Goal: Task Accomplishment & Management: Use online tool/utility

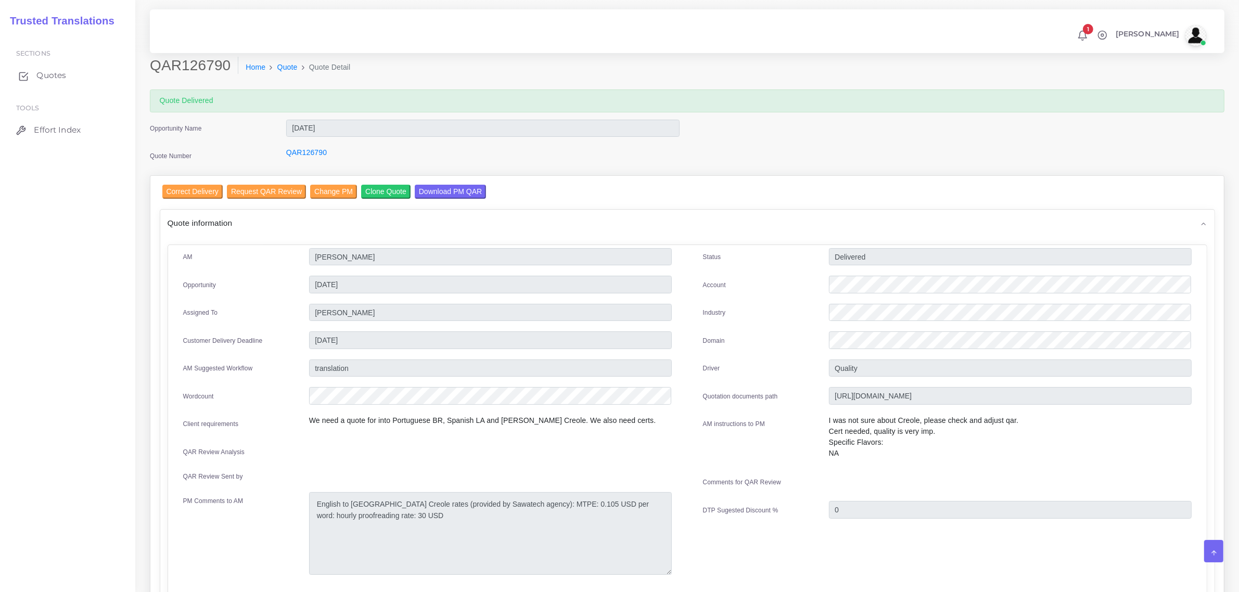
click at [40, 79] on span "Quotes" at bounding box center [51, 75] width 30 height 11
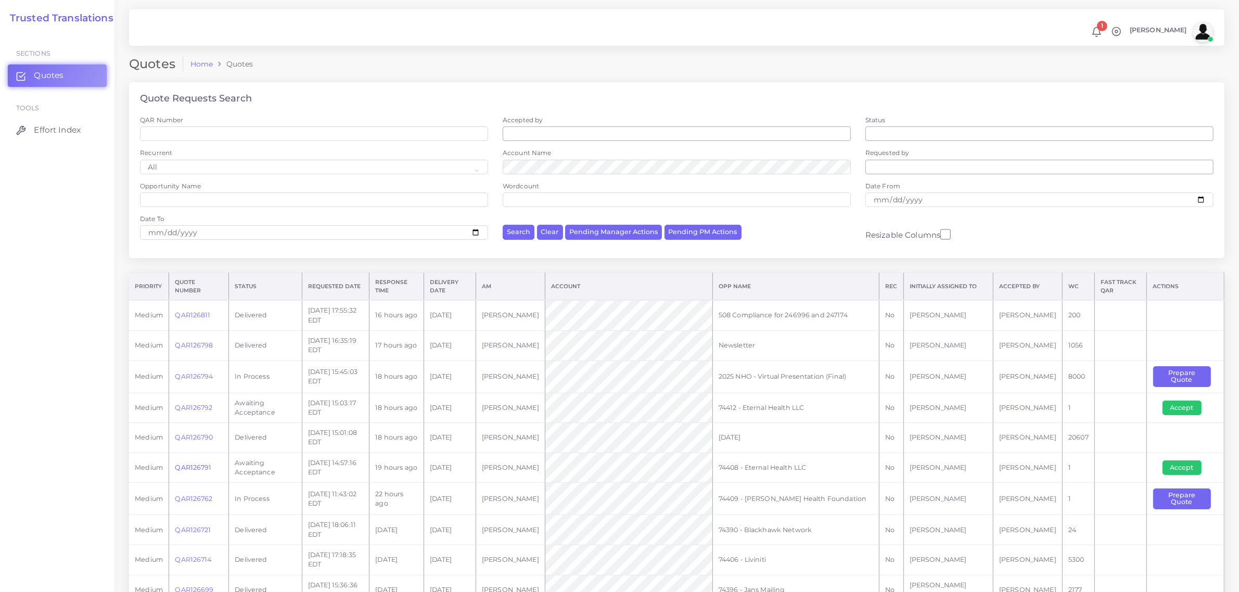
click at [196, 466] on link "QAR126791" at bounding box center [193, 467] width 36 height 8
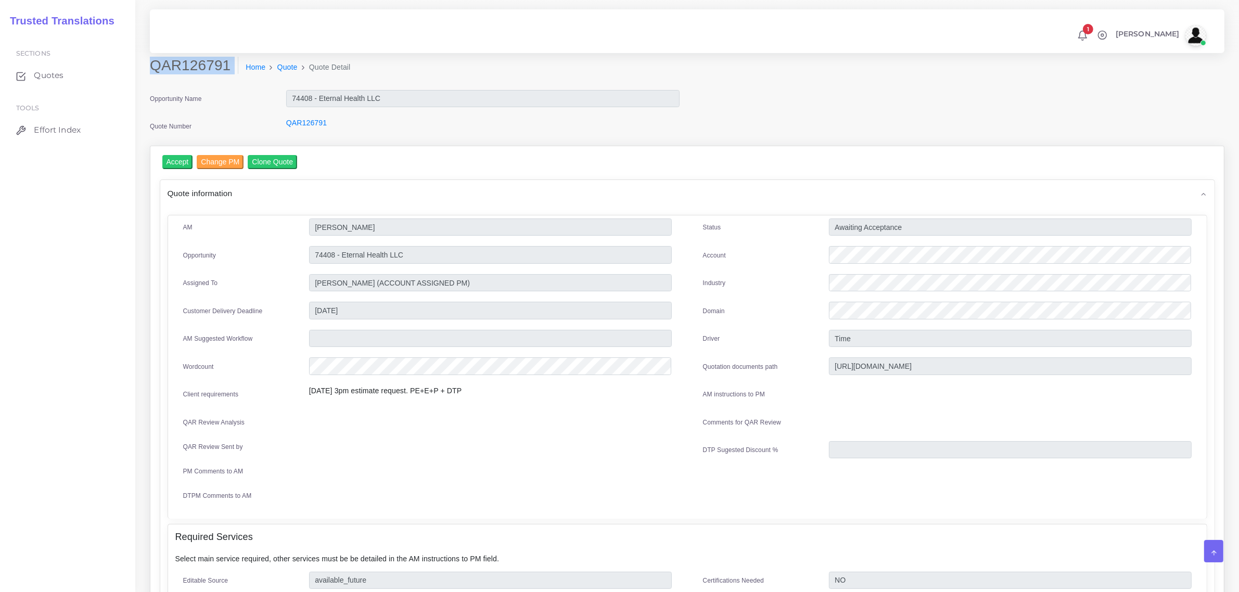
drag, startPoint x: 152, startPoint y: 66, endPoint x: 217, endPoint y: 81, distance: 67.3
click at [217, 81] on div "QAR126791 Home Quote Quote Detail" at bounding box center [550, 71] width 817 height 29
copy div "QAR126791"
drag, startPoint x: 410, startPoint y: 253, endPoint x: 308, endPoint y: 247, distance: 101.6
click at [309, 247] on input "74408 - Eternal Health LLC" at bounding box center [490, 255] width 363 height 18
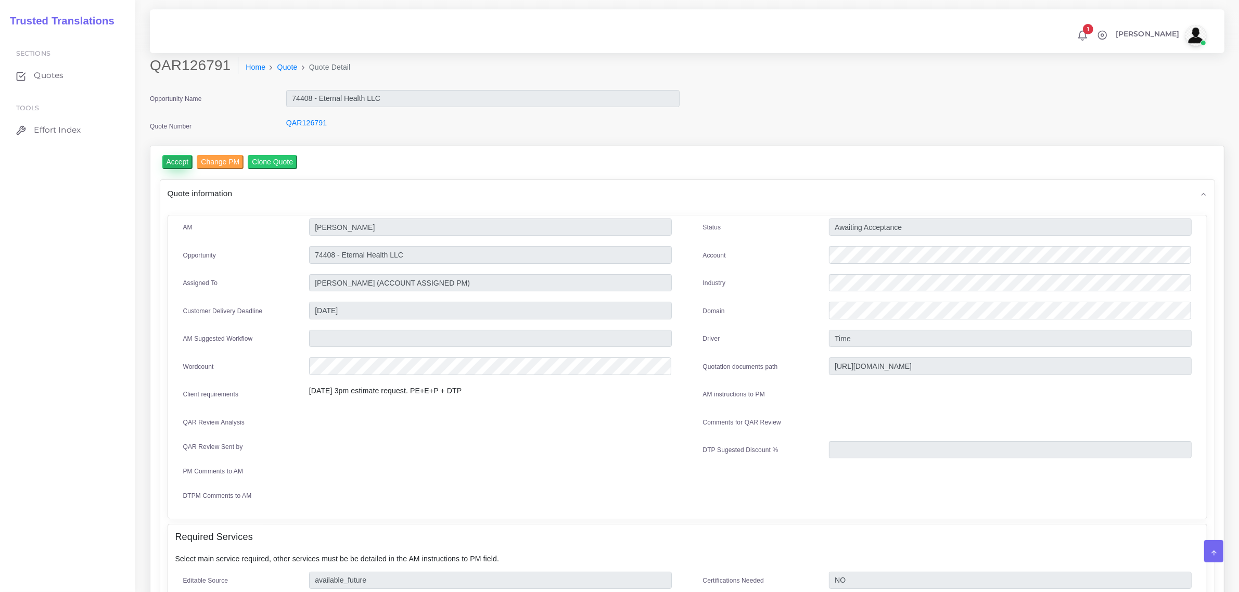
click at [167, 162] on input "Accept" at bounding box center [177, 162] width 31 height 14
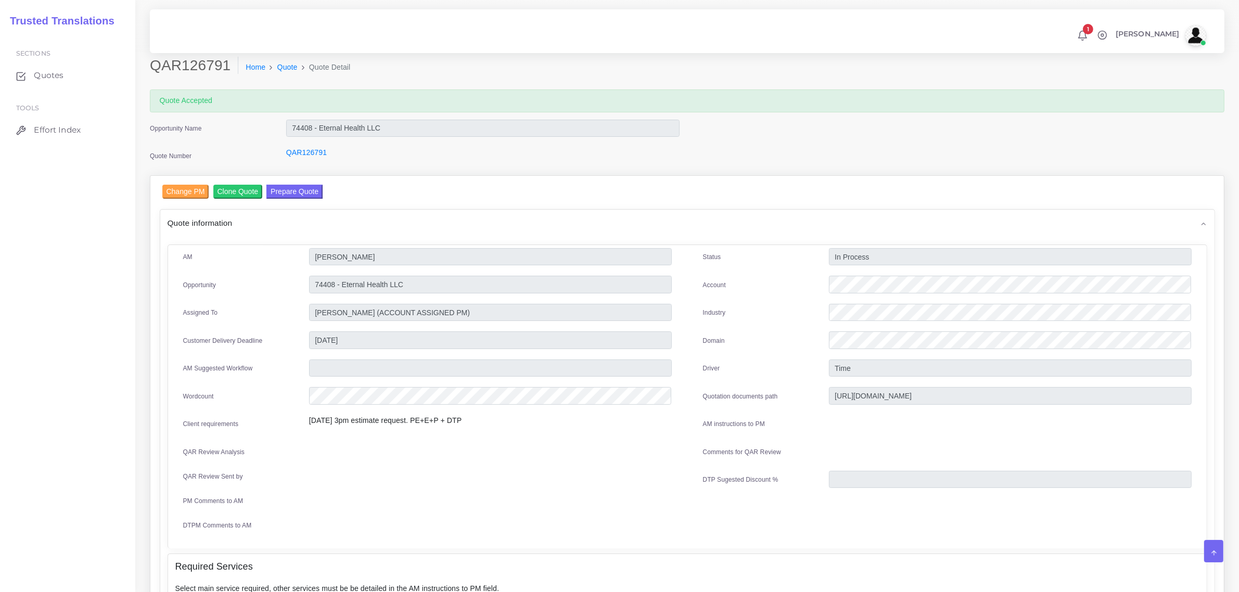
click at [47, 74] on span "Quotes" at bounding box center [49, 75] width 30 height 11
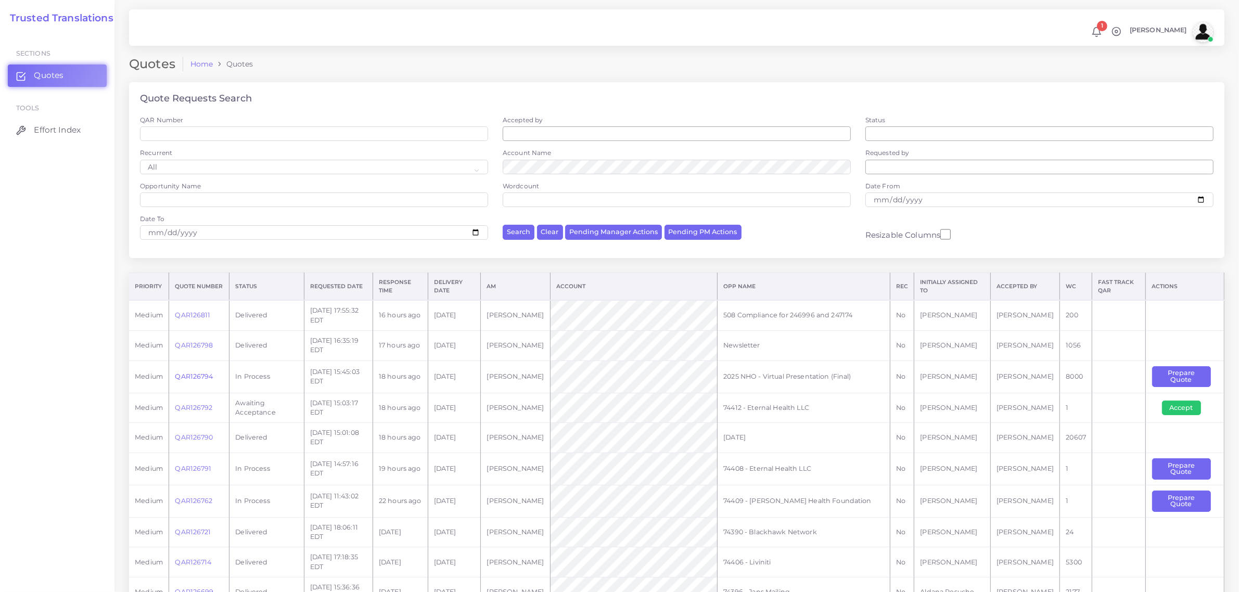
click at [195, 376] on link "QAR126794" at bounding box center [194, 376] width 38 height 8
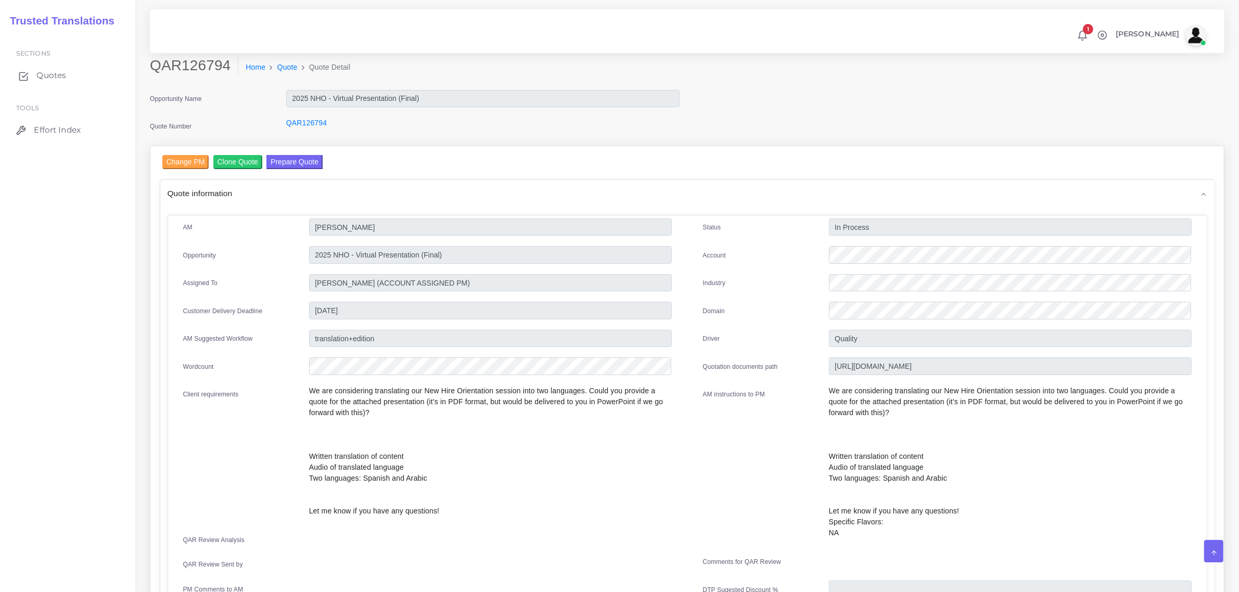
click at [40, 71] on span "Quotes" at bounding box center [51, 75] width 30 height 11
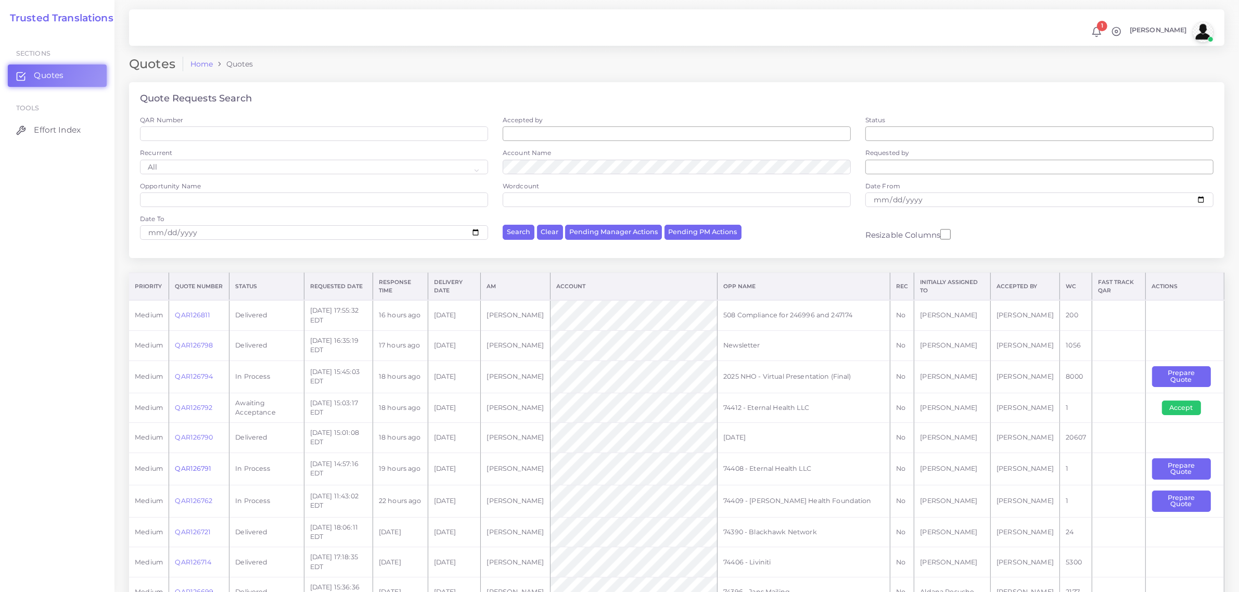
click at [192, 467] on link "QAR126791" at bounding box center [193, 469] width 36 height 8
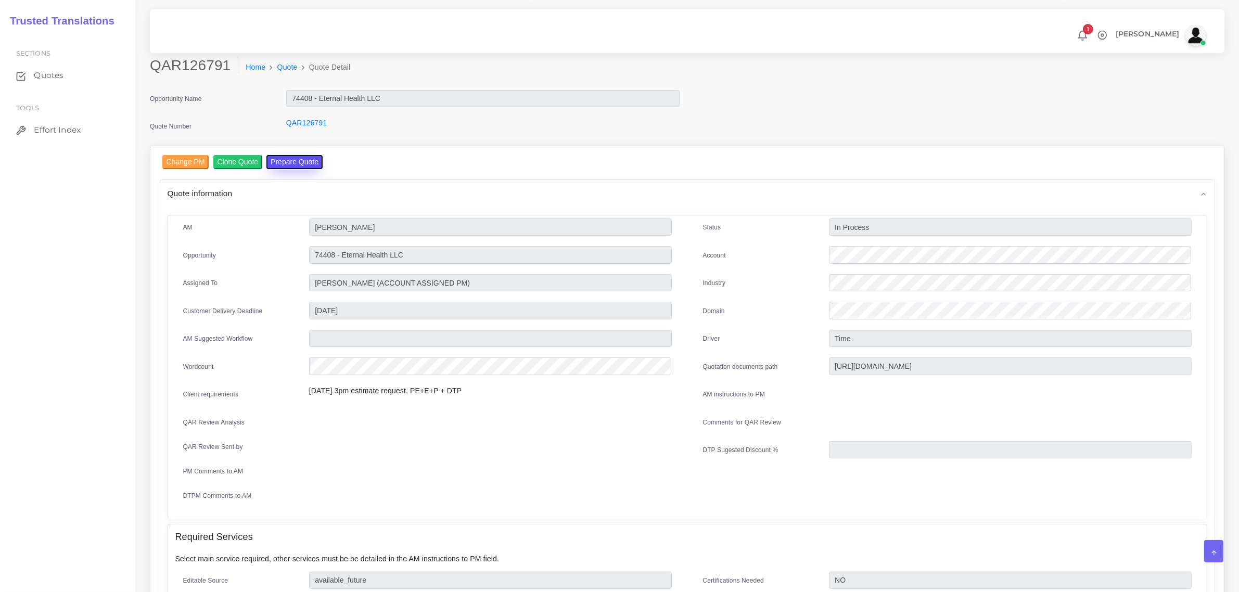
click at [285, 161] on button "Prepare Quote" at bounding box center [294, 162] width 56 height 14
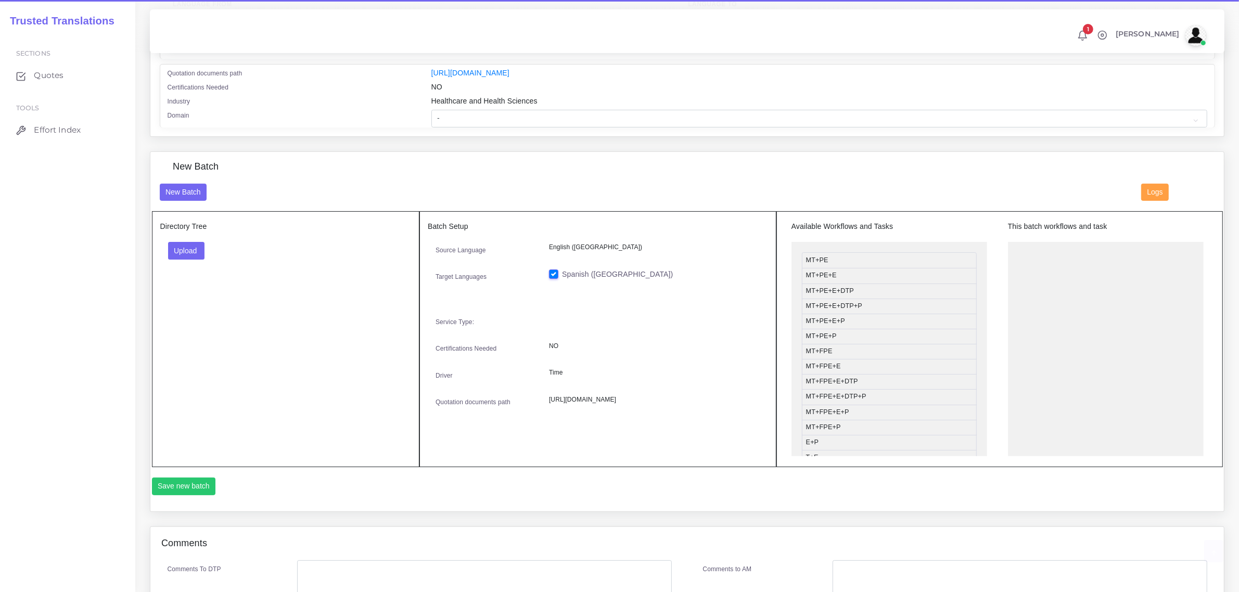
scroll to position [260, 0]
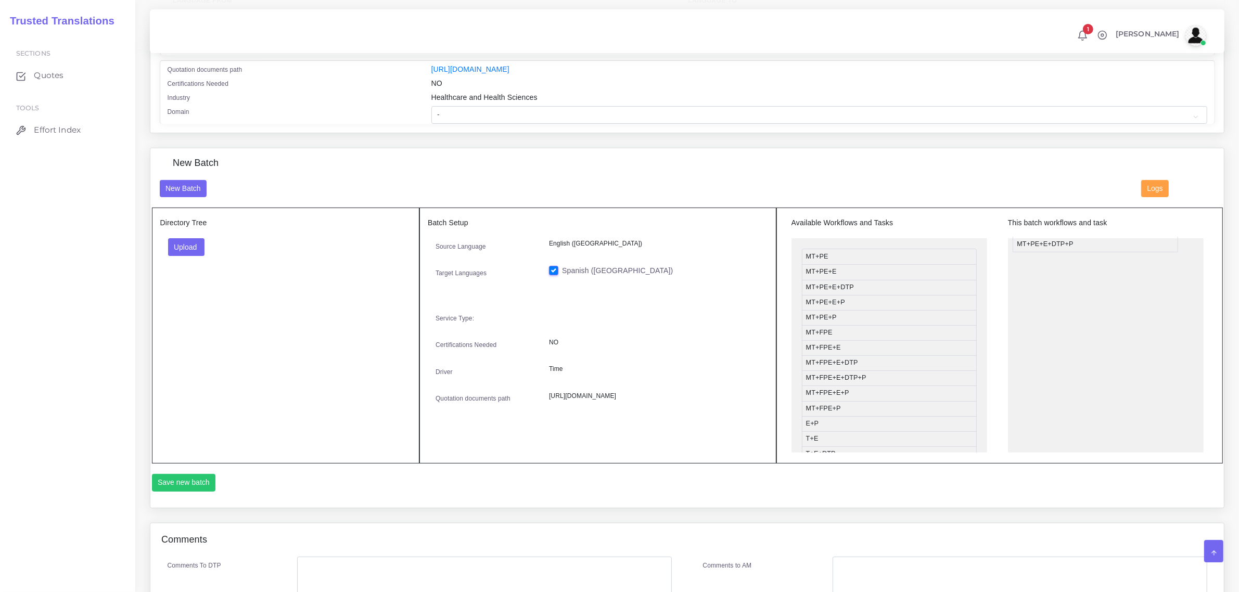
drag, startPoint x: 870, startPoint y: 304, endPoint x: 1080, endPoint y: 244, distance: 218.5
click at [183, 246] on button "Upload" at bounding box center [186, 247] width 37 height 18
click at [189, 281] on label "Files" at bounding box center [205, 286] width 72 height 13
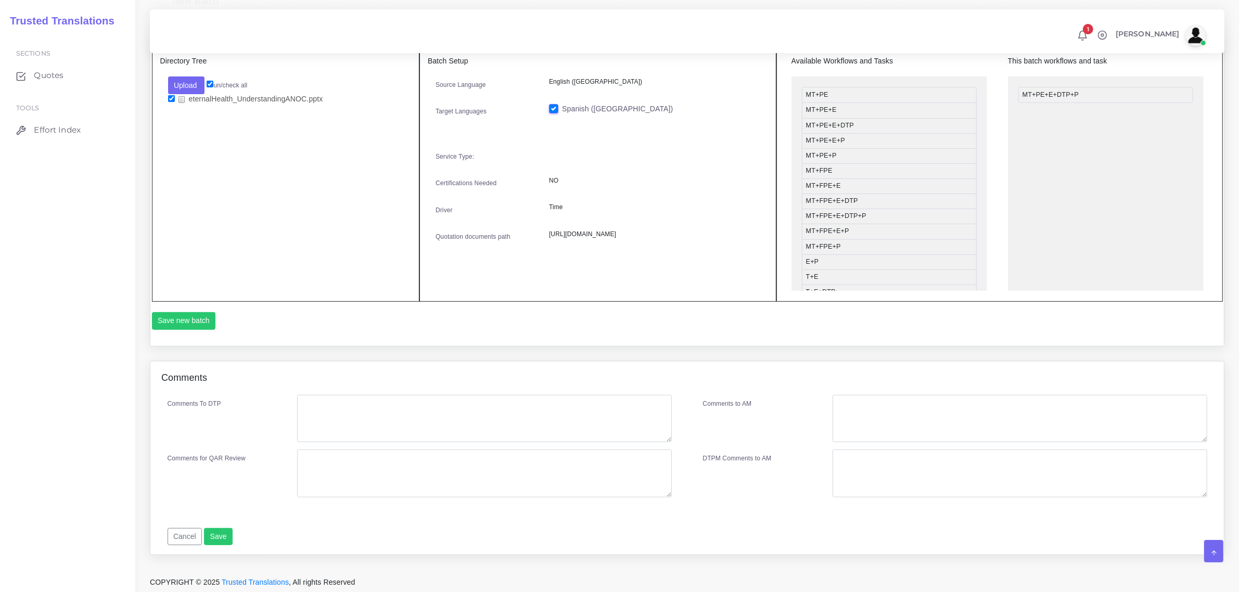
scroll to position [422, 0]
click at [180, 321] on button "Save new batch" at bounding box center [184, 321] width 64 height 18
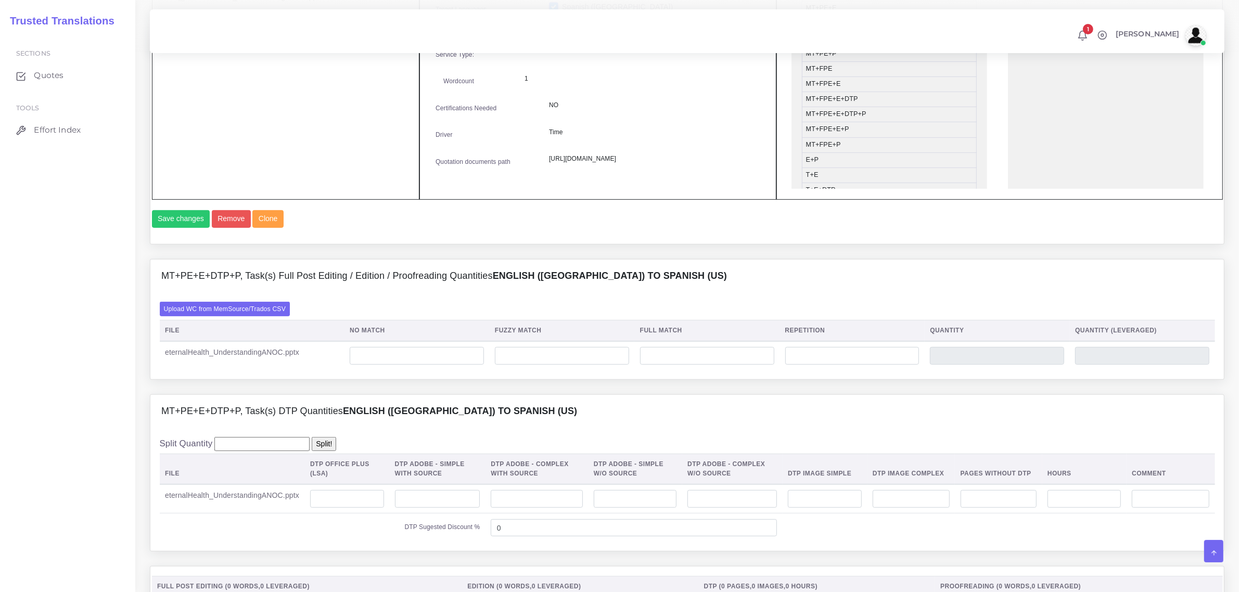
scroll to position [585, 0]
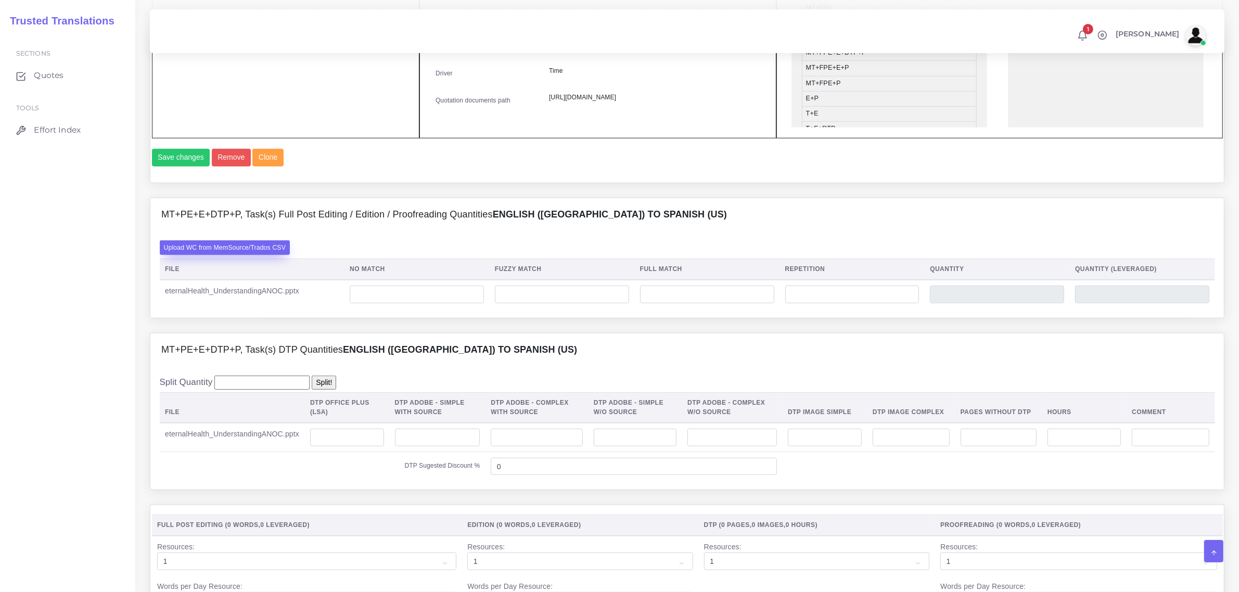
click at [213, 254] on label "Upload WC from MemSource/Trados CSV" at bounding box center [225, 247] width 131 height 14
click at [0, 0] on input "Upload WC from MemSource/Trados CSV" at bounding box center [0, 0] width 0 height 0
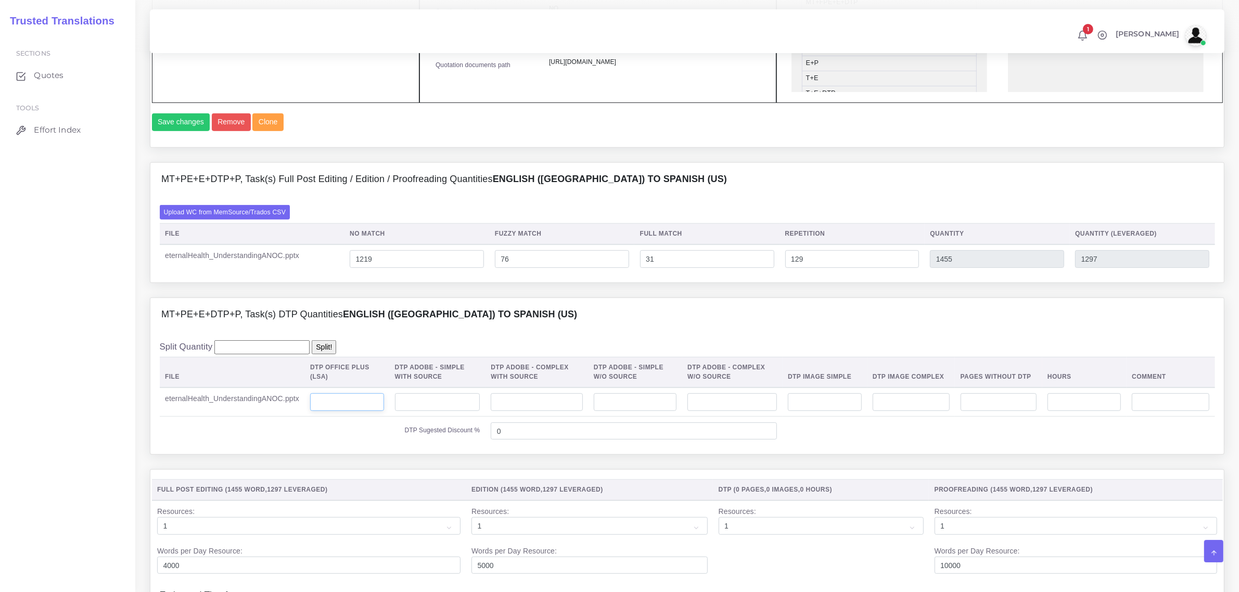
click at [341, 411] on input "number" at bounding box center [347, 402] width 74 height 18
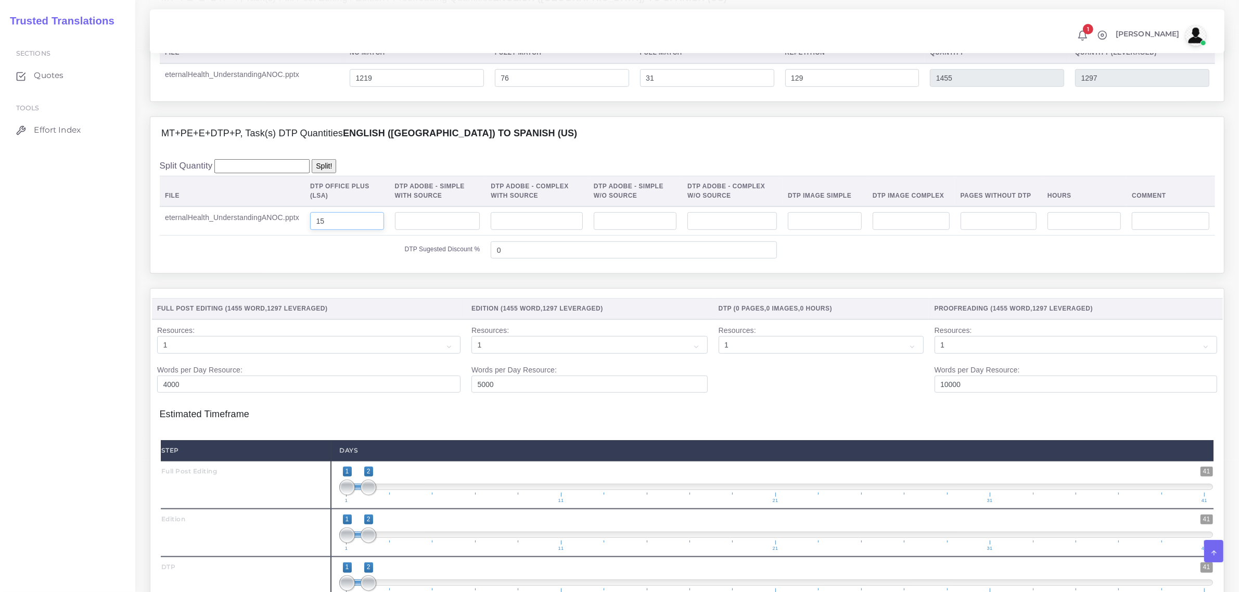
scroll to position [975, 0]
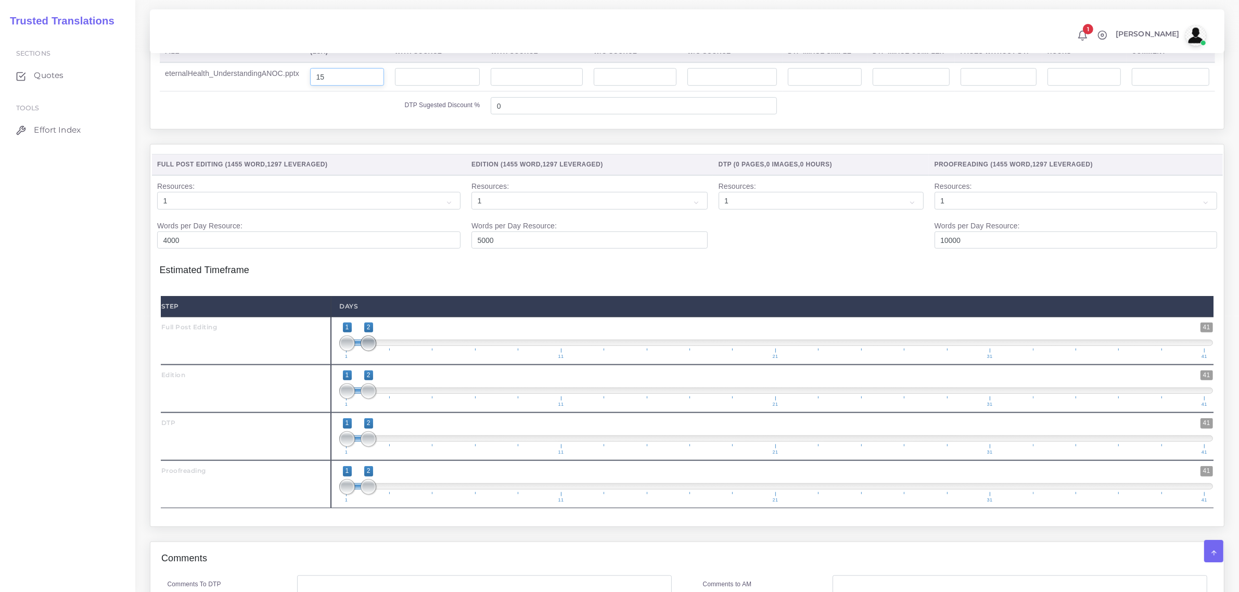
type input "15"
type input "1;1"
drag, startPoint x: 364, startPoint y: 363, endPoint x: 337, endPoint y: 370, distance: 28.0
click at [339, 365] on div "1 41 1 1 1 — 1 1 11 21 31 41 1;1" at bounding box center [776, 341] width 890 height 48
drag, startPoint x: 365, startPoint y: 411, endPoint x: 385, endPoint y: 418, distance: 21.4
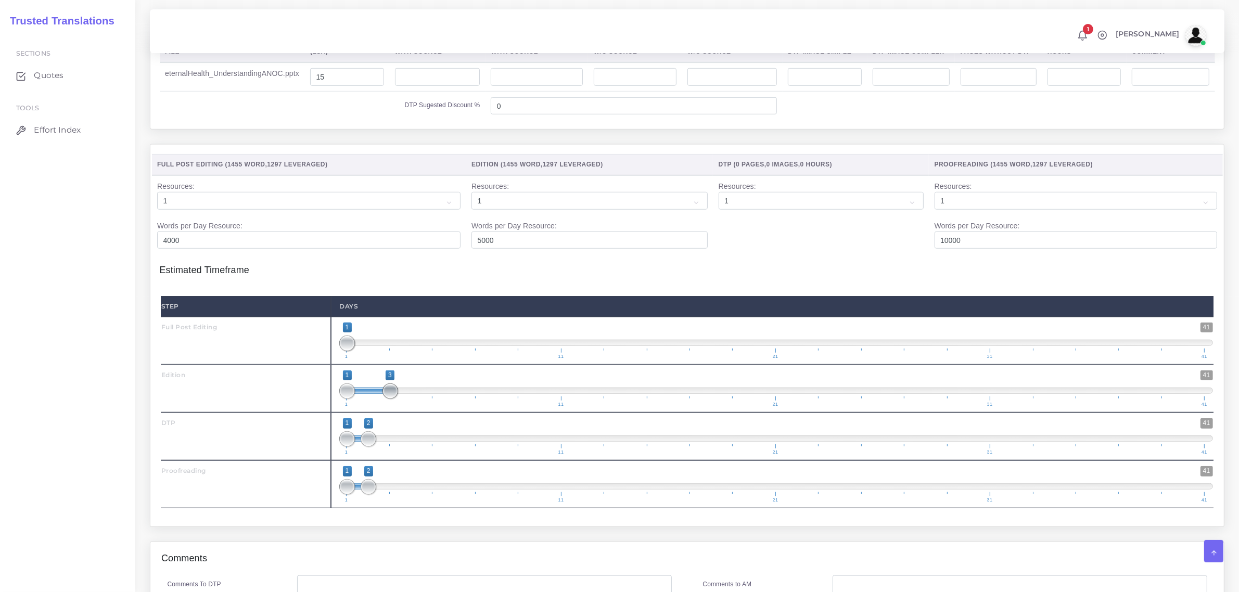
click at [385, 399] on span at bounding box center [390, 391] width 16 height 16
type input "3;3"
drag, startPoint x: 342, startPoint y: 415, endPoint x: 378, endPoint y: 419, distance: 36.2
click at [378, 407] on span "1 41 3 3 3 — 3 1 11 21 31 41" at bounding box center [775, 388] width 873 height 36
drag, startPoint x: 368, startPoint y: 460, endPoint x: 420, endPoint y: 463, distance: 52.1
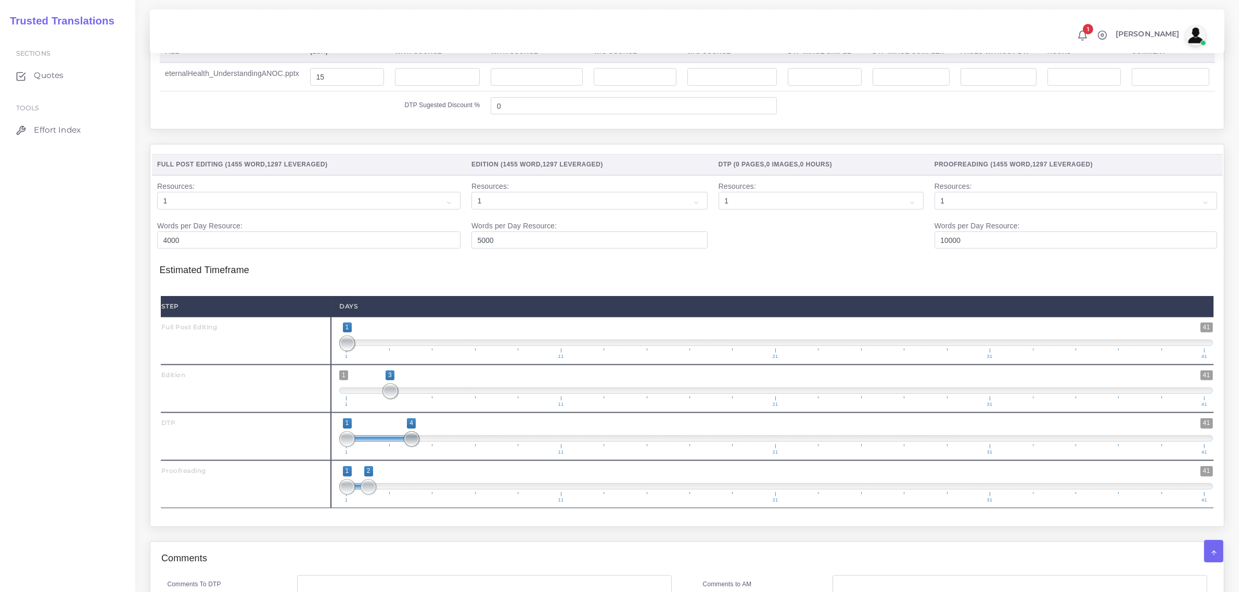
click at [420, 455] on span "1 41 1 4 1 — 4 1 11 21 31 41" at bounding box center [775, 436] width 873 height 36
type input "4;4"
drag, startPoint x: 354, startPoint y: 460, endPoint x: 376, endPoint y: 518, distance: 61.9
click at [429, 484] on div "Step Days Full Post Editing 1 41 1 1 1 — 1 1 11 21 31 41 1;1" at bounding box center [687, 402] width 1052 height 212
drag, startPoint x: 366, startPoint y: 509, endPoint x: 440, endPoint y: 513, distance: 74.5
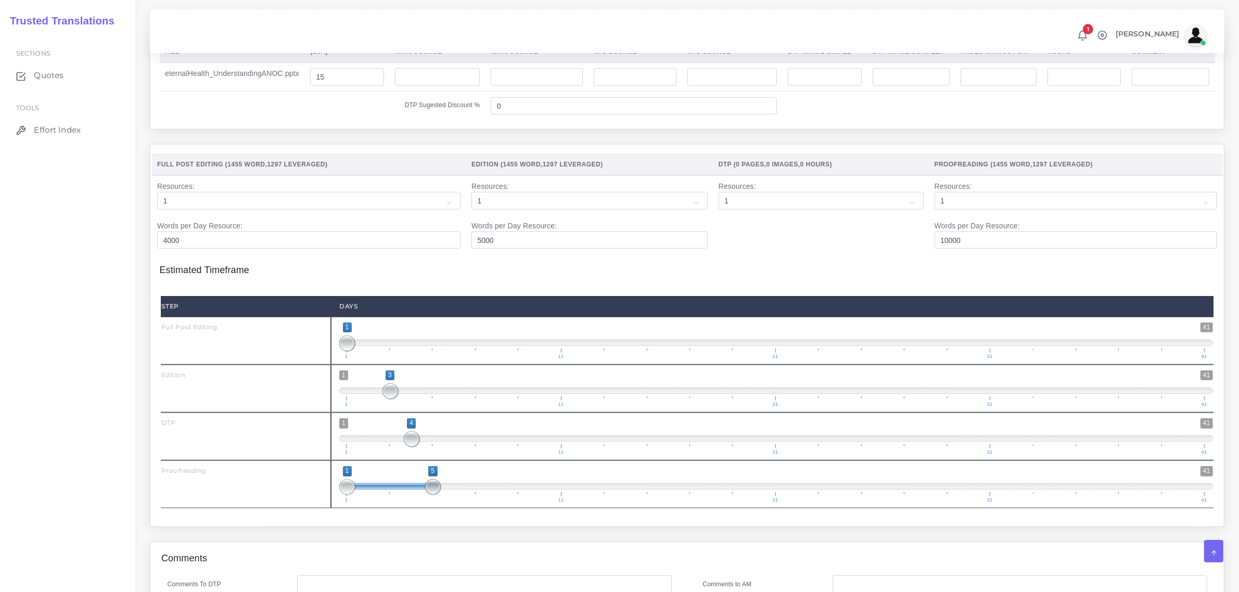
click at [440, 502] on span "1 41 1 5 1 — 5 1 11 21 31 41" at bounding box center [775, 484] width 873 height 36
type input "5;5"
drag, startPoint x: 344, startPoint y: 510, endPoint x: 438, endPoint y: 508, distance: 93.7
click at [437, 495] on span at bounding box center [433, 487] width 16 height 16
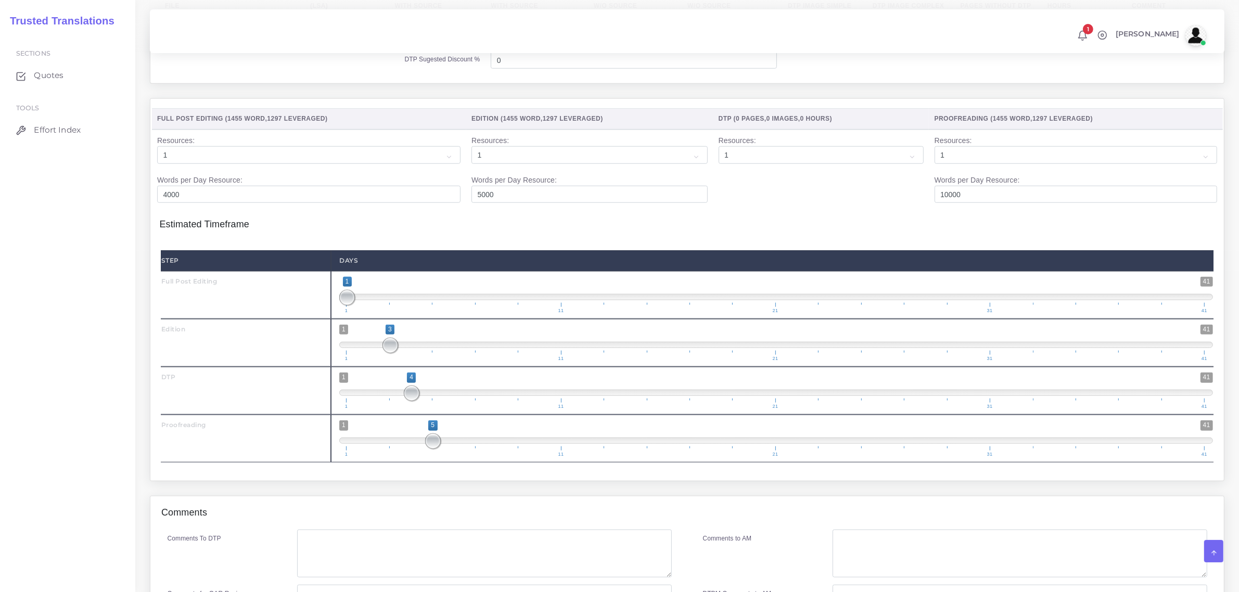
scroll to position [1105, 0]
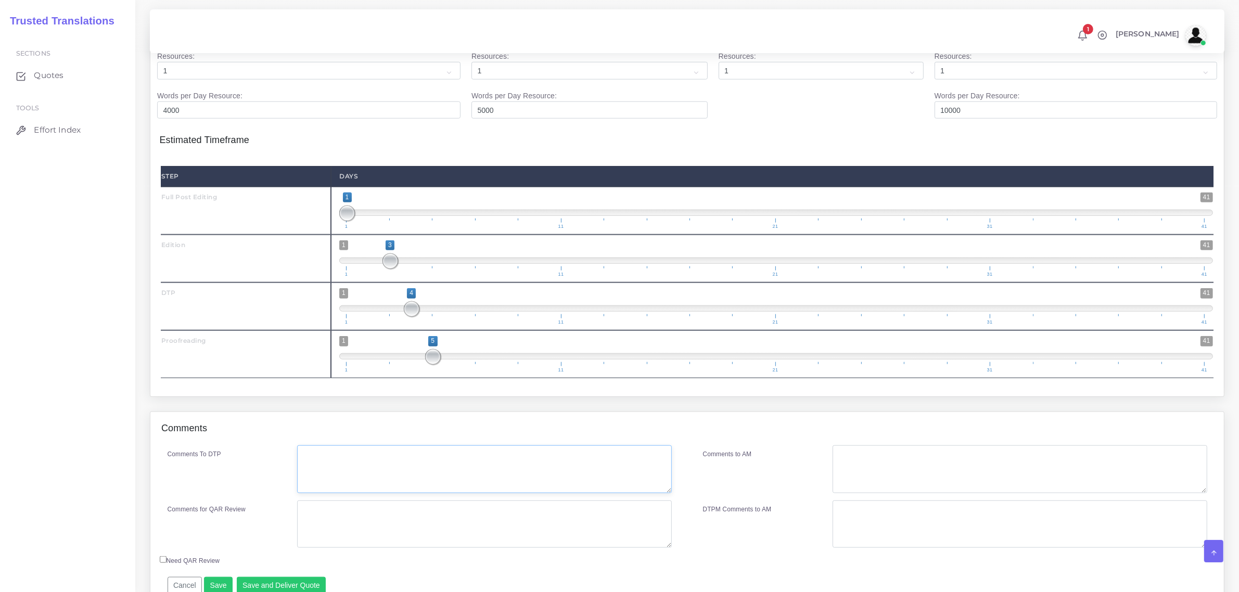
click at [375, 474] on textarea "Comments To DTP" at bounding box center [484, 469] width 374 height 48
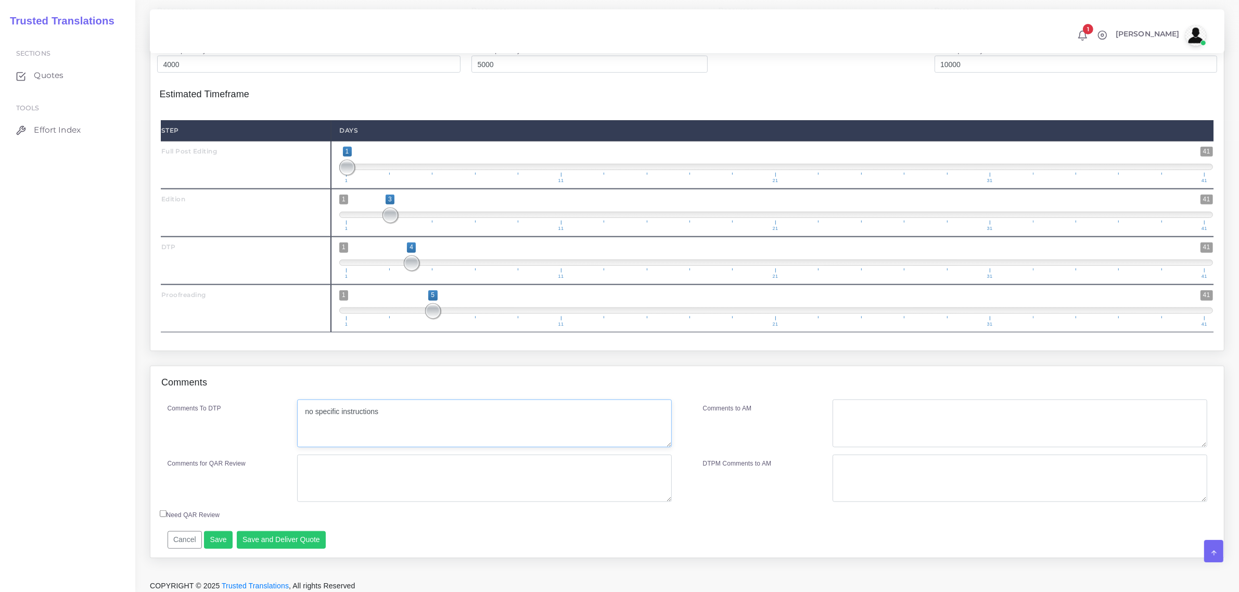
scroll to position [1179, 0]
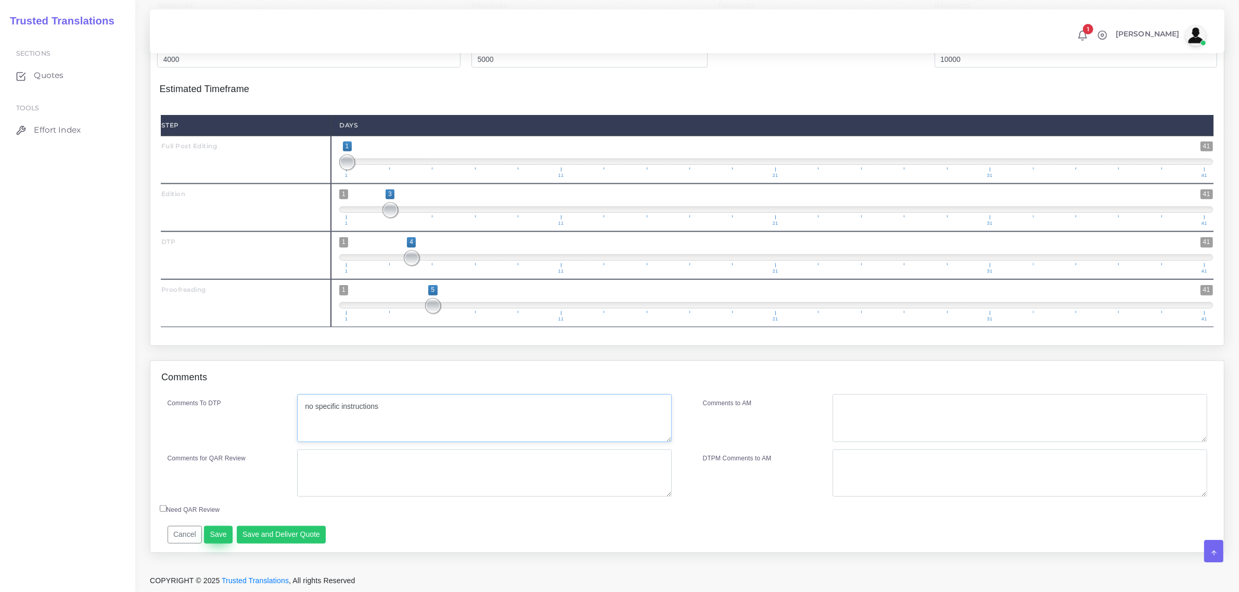
type textarea "no specific instructions"
click at [216, 535] on button "Save" at bounding box center [218, 535] width 29 height 18
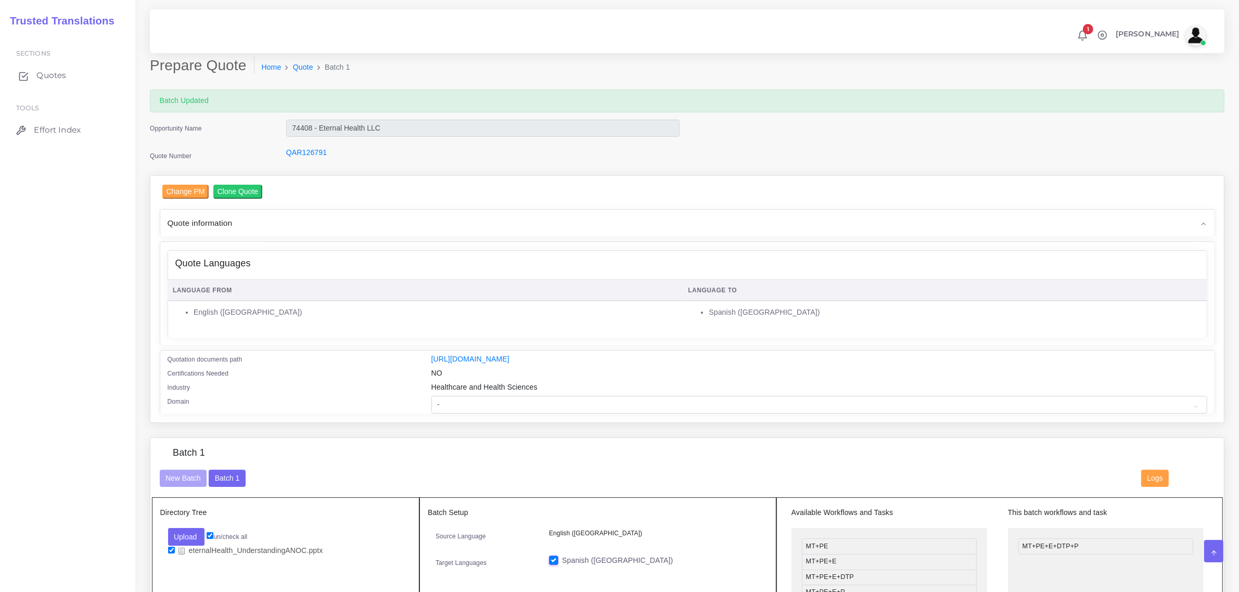
click at [50, 74] on span "Quotes" at bounding box center [51, 75] width 30 height 11
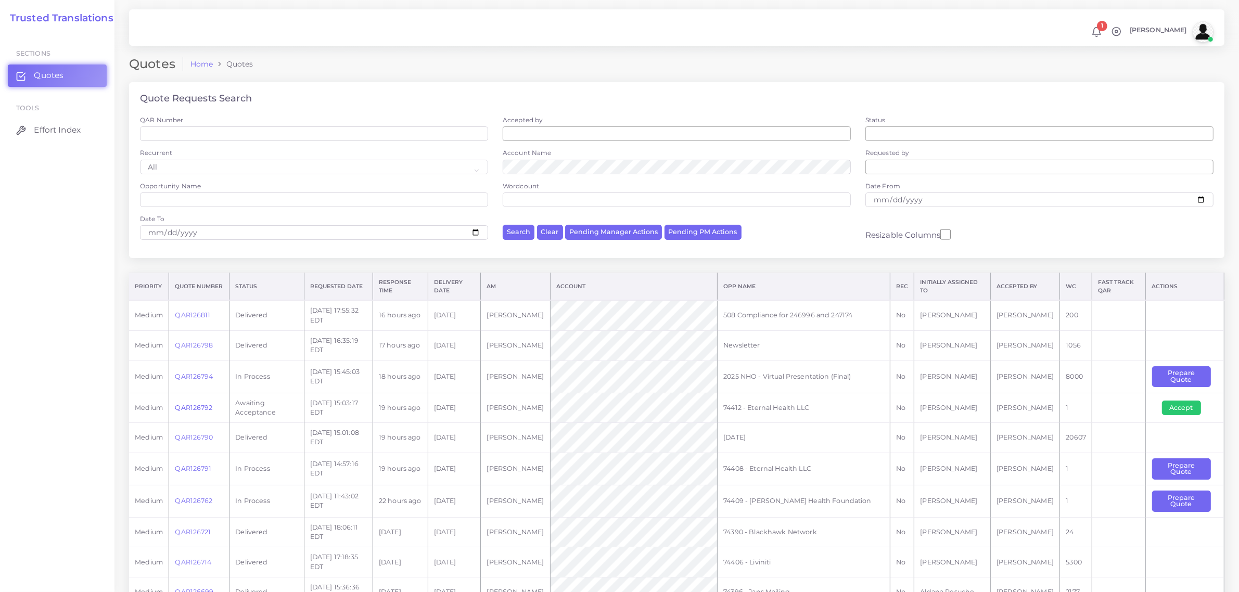
click at [191, 406] on link "QAR126792" at bounding box center [193, 408] width 37 height 8
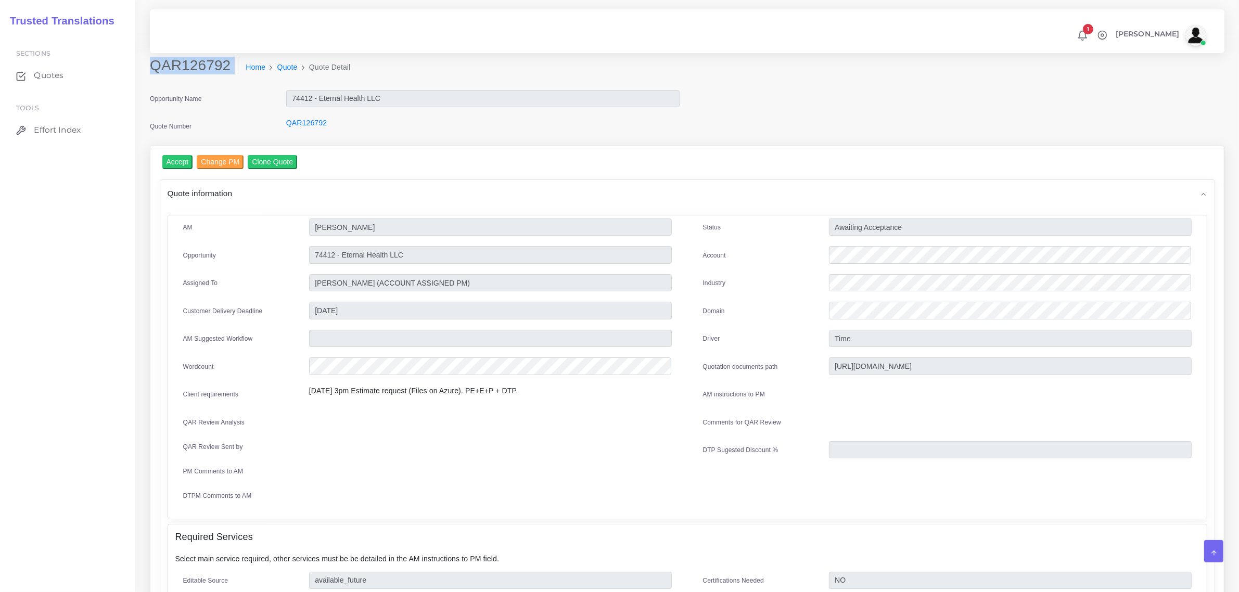
drag, startPoint x: 154, startPoint y: 66, endPoint x: 224, endPoint y: 77, distance: 71.2
click at [224, 77] on div "QAR126792 Home Quote Quote Detail" at bounding box center [550, 71] width 817 height 29
copy div "QAR126792"
